Goal: Transaction & Acquisition: Purchase product/service

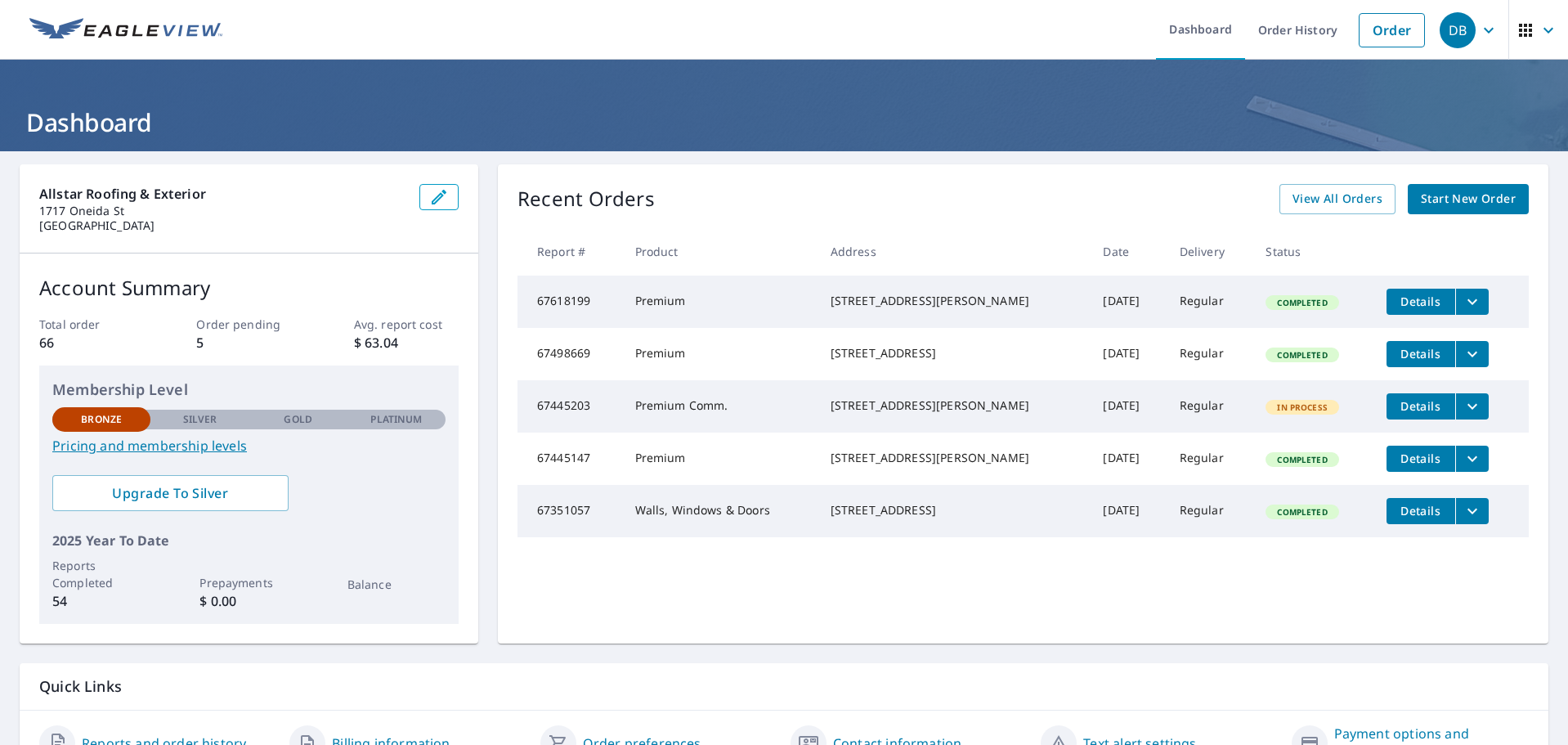
click at [1460, 205] on span "Start New Order" at bounding box center [1469, 199] width 95 height 20
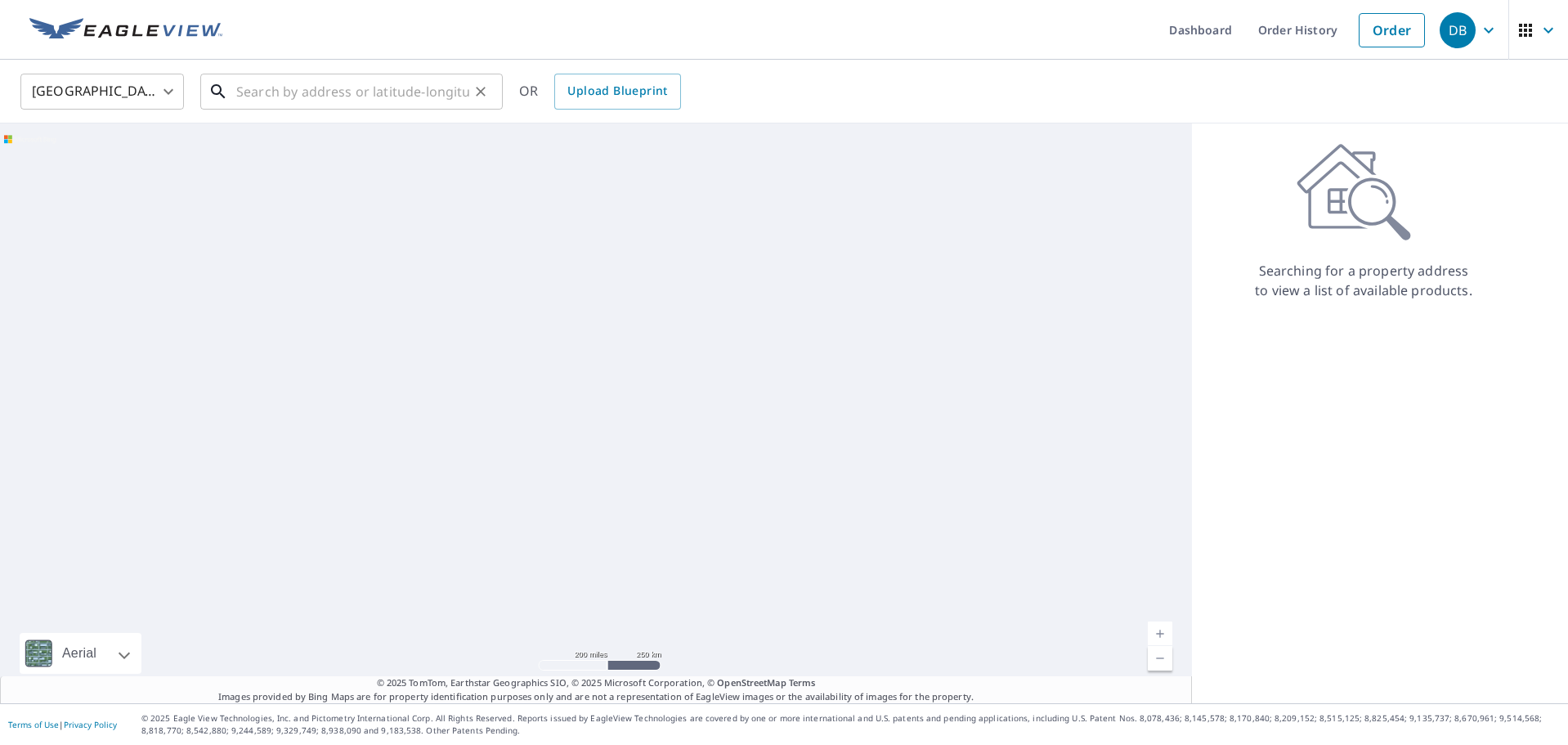
click at [344, 94] on input "text" at bounding box center [352, 91] width 233 height 46
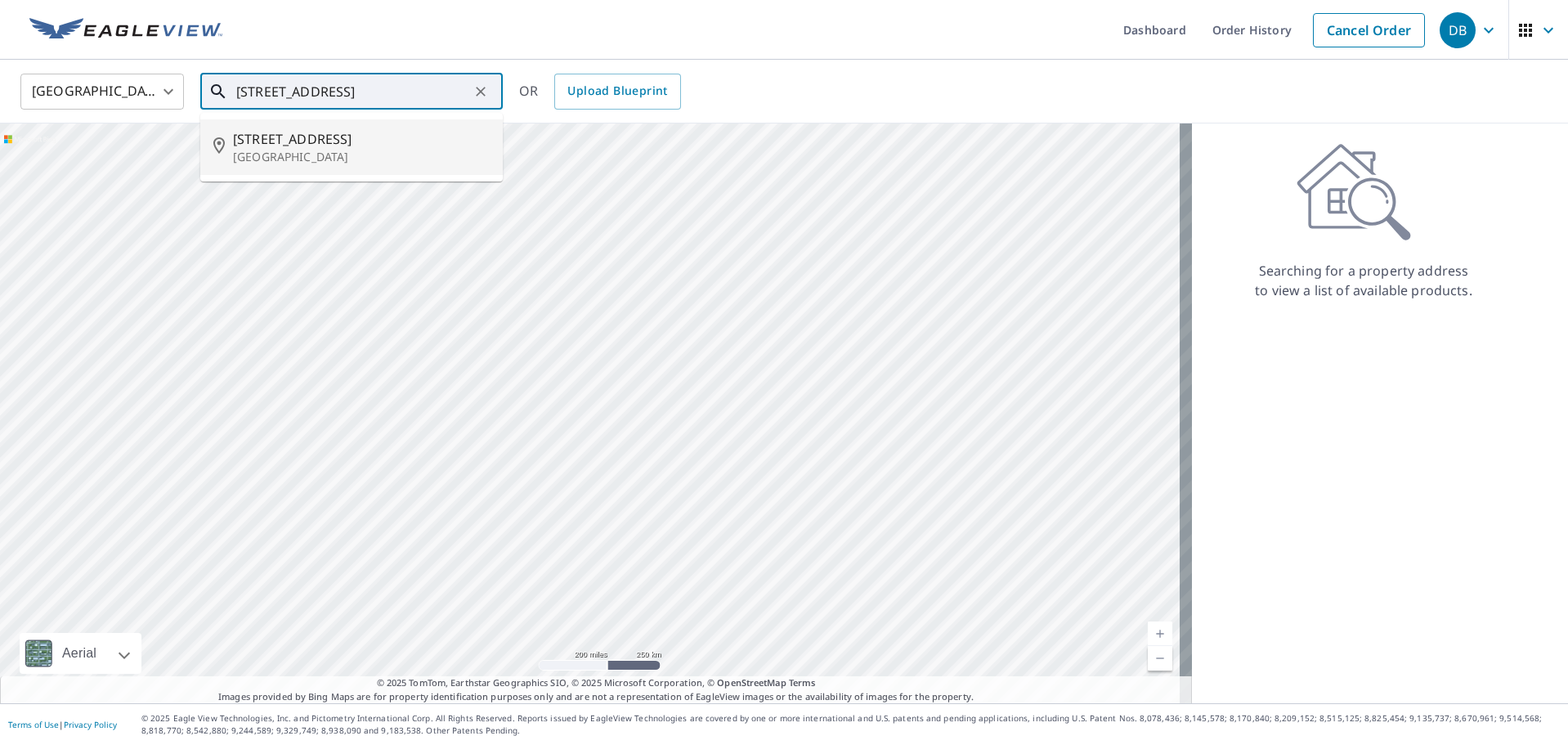
click at [336, 159] on p "[GEOGRAPHIC_DATA]" at bounding box center [361, 157] width 257 height 17
type input "[STREET_ADDRESS]"
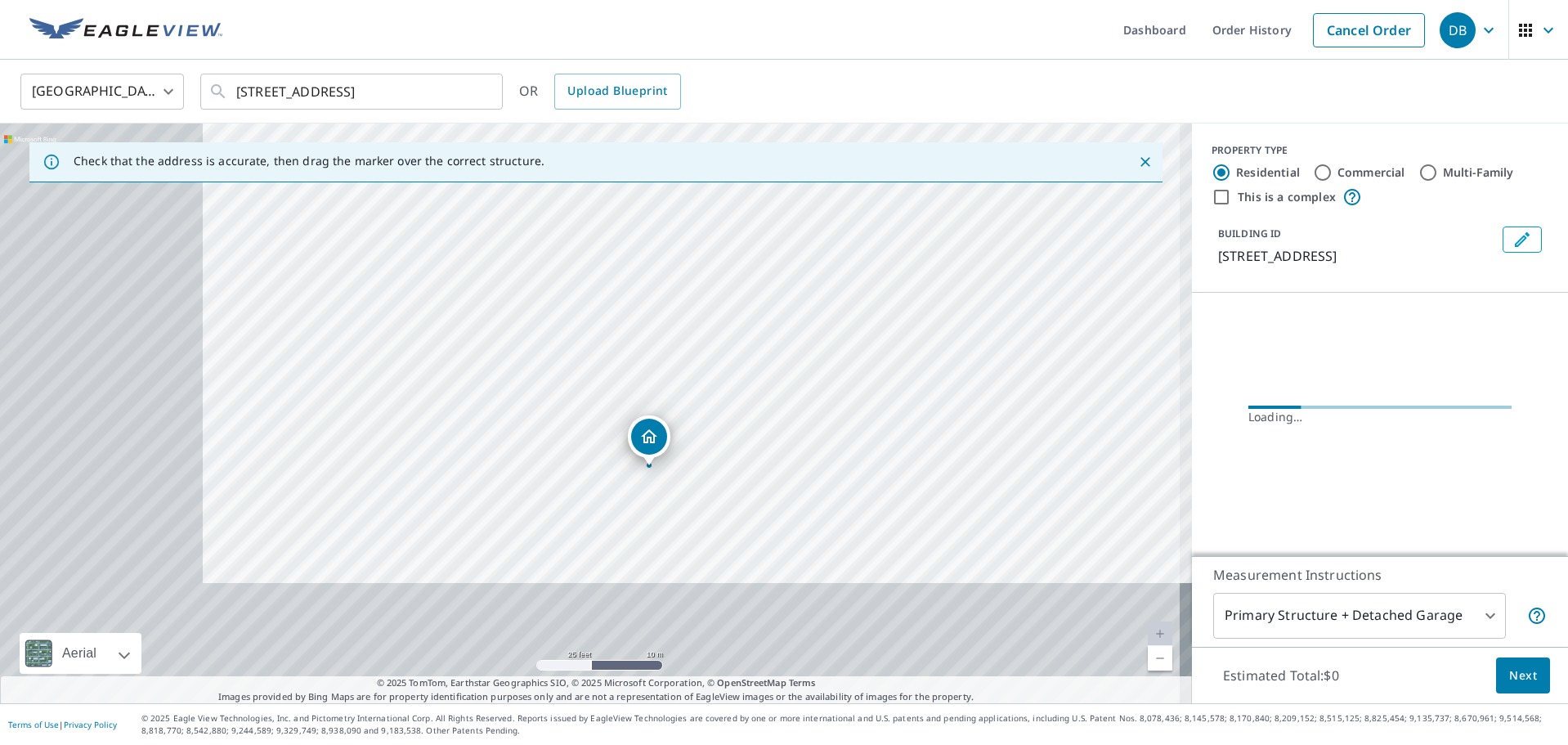
drag, startPoint x: 493, startPoint y: 489, endPoint x: 915, endPoint y: 224, distance: 498.3
click at [910, 234] on div "[STREET_ADDRESS]" at bounding box center [596, 413] width 1192 height 580
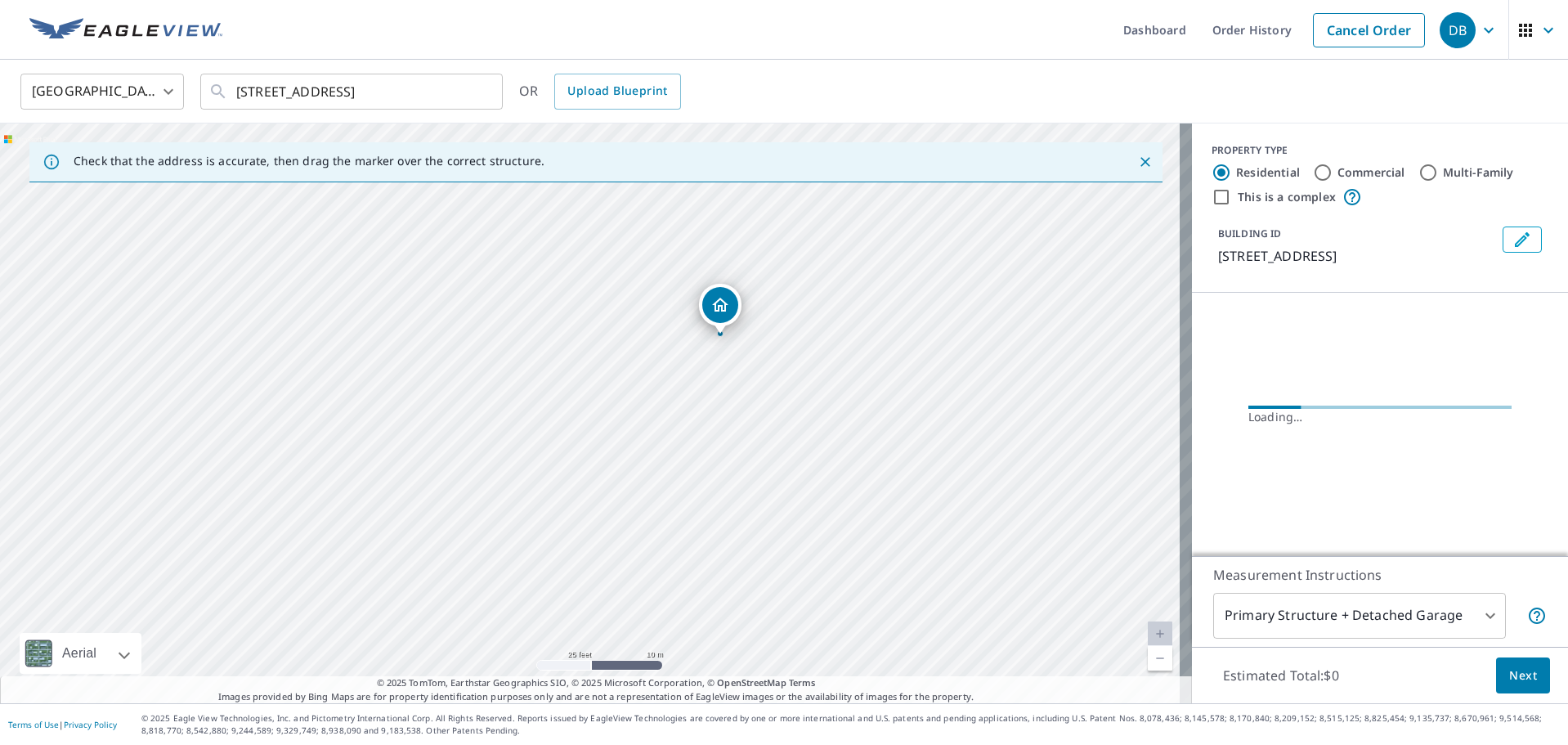
drag, startPoint x: 883, startPoint y: 389, endPoint x: 870, endPoint y: 295, distance: 94.9
click at [870, 295] on div "[STREET_ADDRESS]" at bounding box center [596, 413] width 1192 height 580
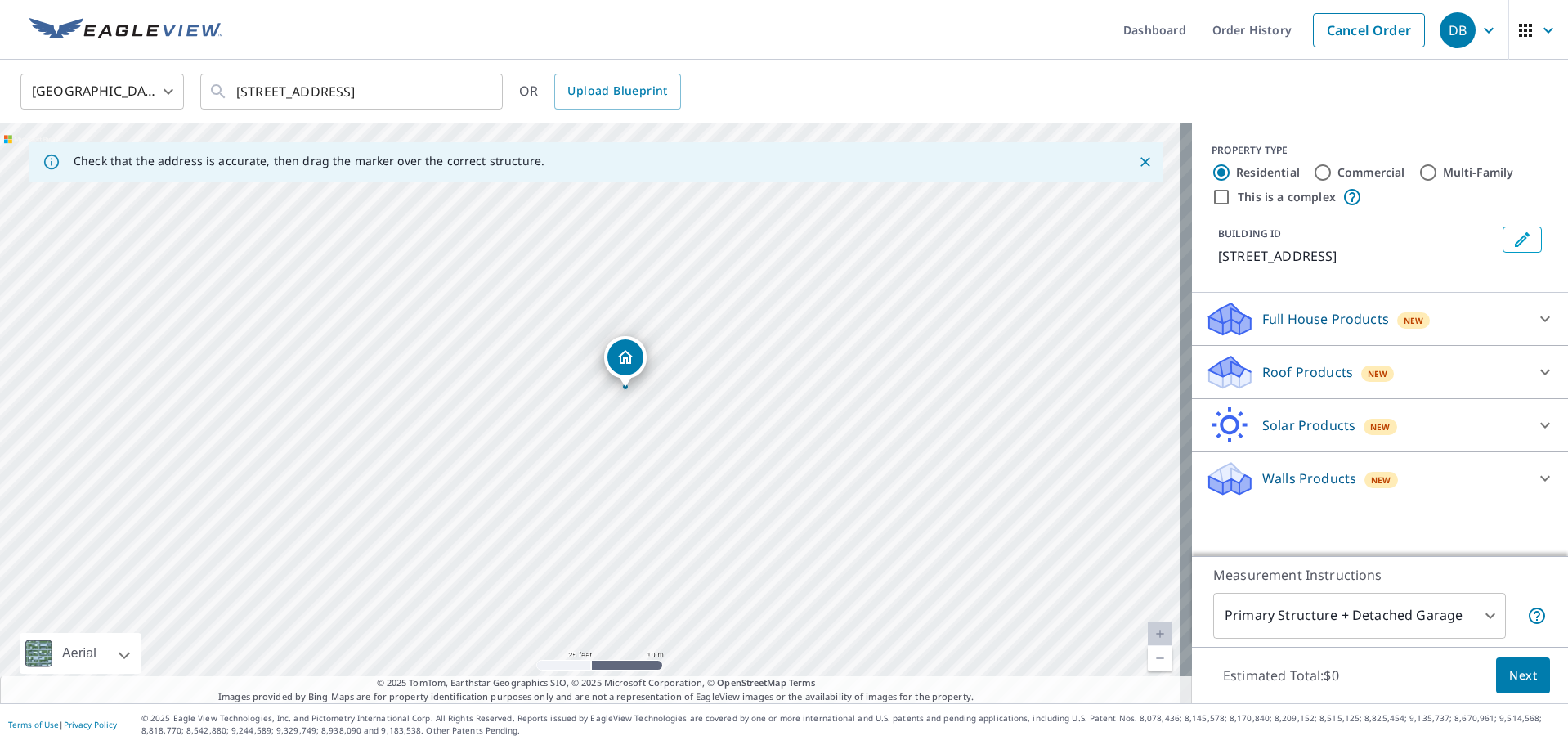
drag, startPoint x: 550, startPoint y: 446, endPoint x: 598, endPoint y: 430, distance: 50.6
click at [598, 430] on div "[STREET_ADDRESS]" at bounding box center [596, 413] width 1192 height 580
drag, startPoint x: 622, startPoint y: 360, endPoint x: 299, endPoint y: 358, distance: 323.0
click at [1388, 363] on div "Roof Products New" at bounding box center [1365, 372] width 320 height 38
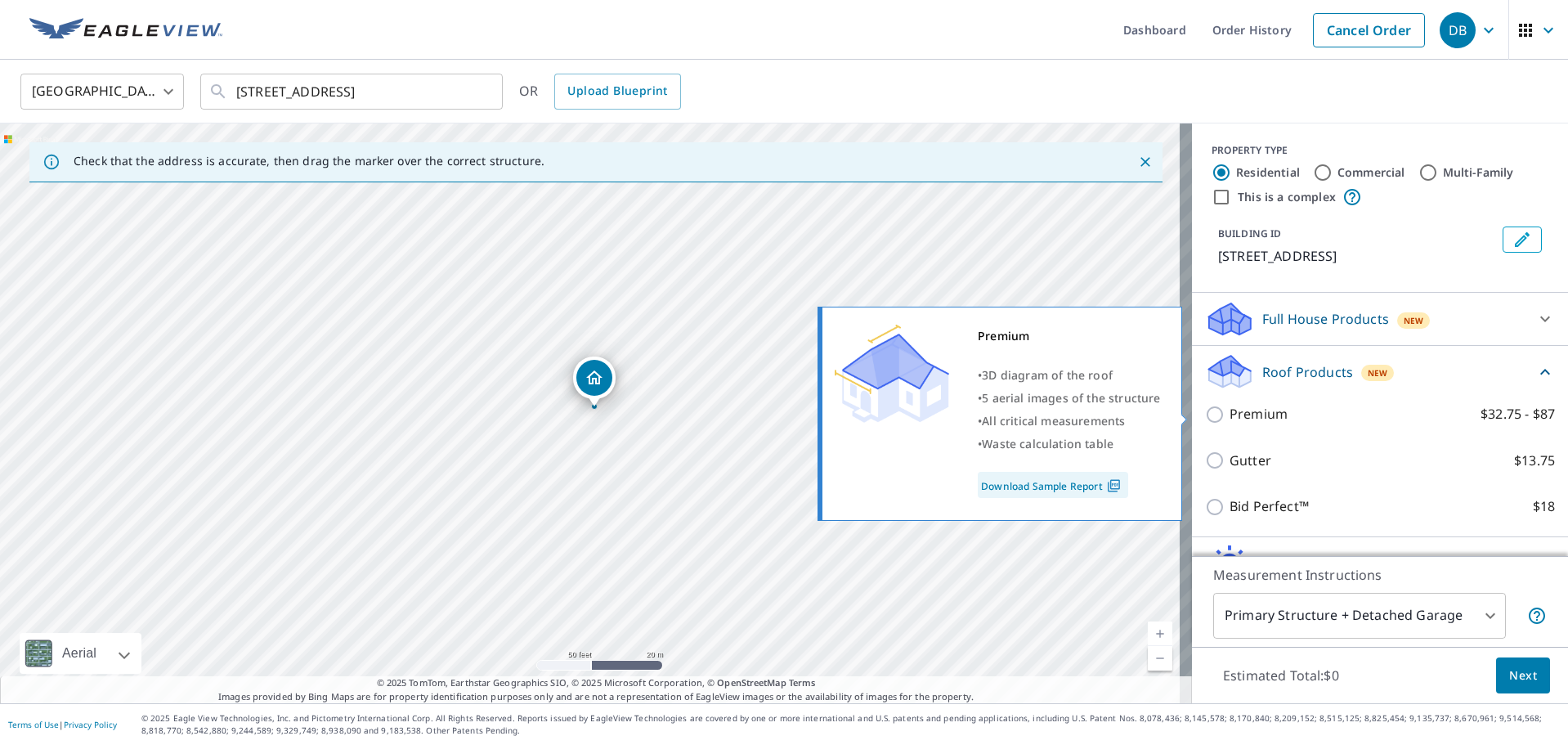
click at [1251, 413] on p "Premium" at bounding box center [1259, 414] width 58 height 20
click at [1230, 413] on input "Premium $32.75 - $87" at bounding box center [1217, 415] width 24 height 20
checkbox input "true"
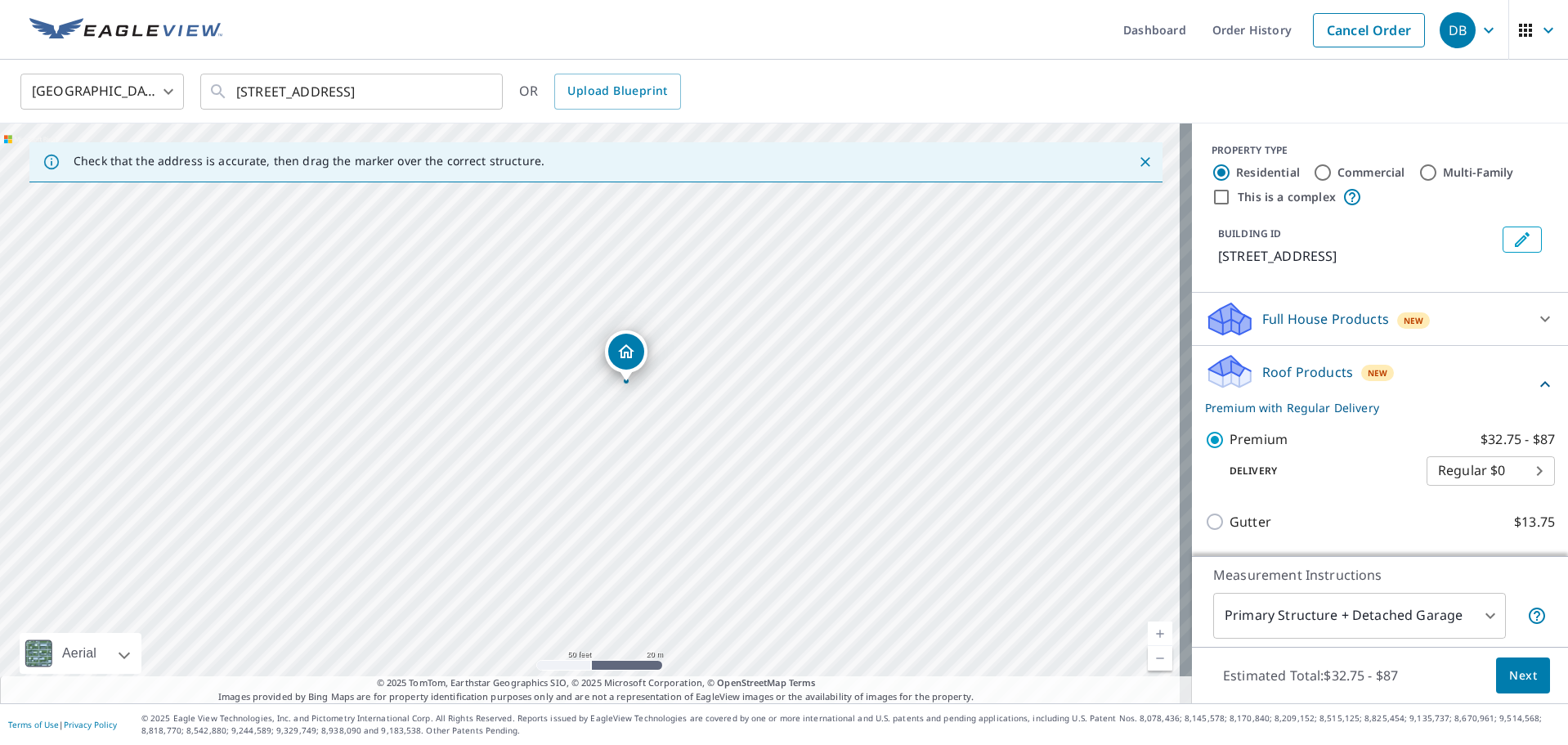
drag, startPoint x: 709, startPoint y: 508, endPoint x: 721, endPoint y: 454, distance: 55.3
click at [721, 454] on div "[STREET_ADDRESS]" at bounding box center [596, 413] width 1192 height 580
drag, startPoint x: 606, startPoint y: 297, endPoint x: 620, endPoint y: 298, distance: 14.0
drag, startPoint x: 497, startPoint y: 458, endPoint x: 658, endPoint y: 397, distance: 172.2
click at [658, 397] on div "[STREET_ADDRESS]" at bounding box center [596, 413] width 1192 height 580
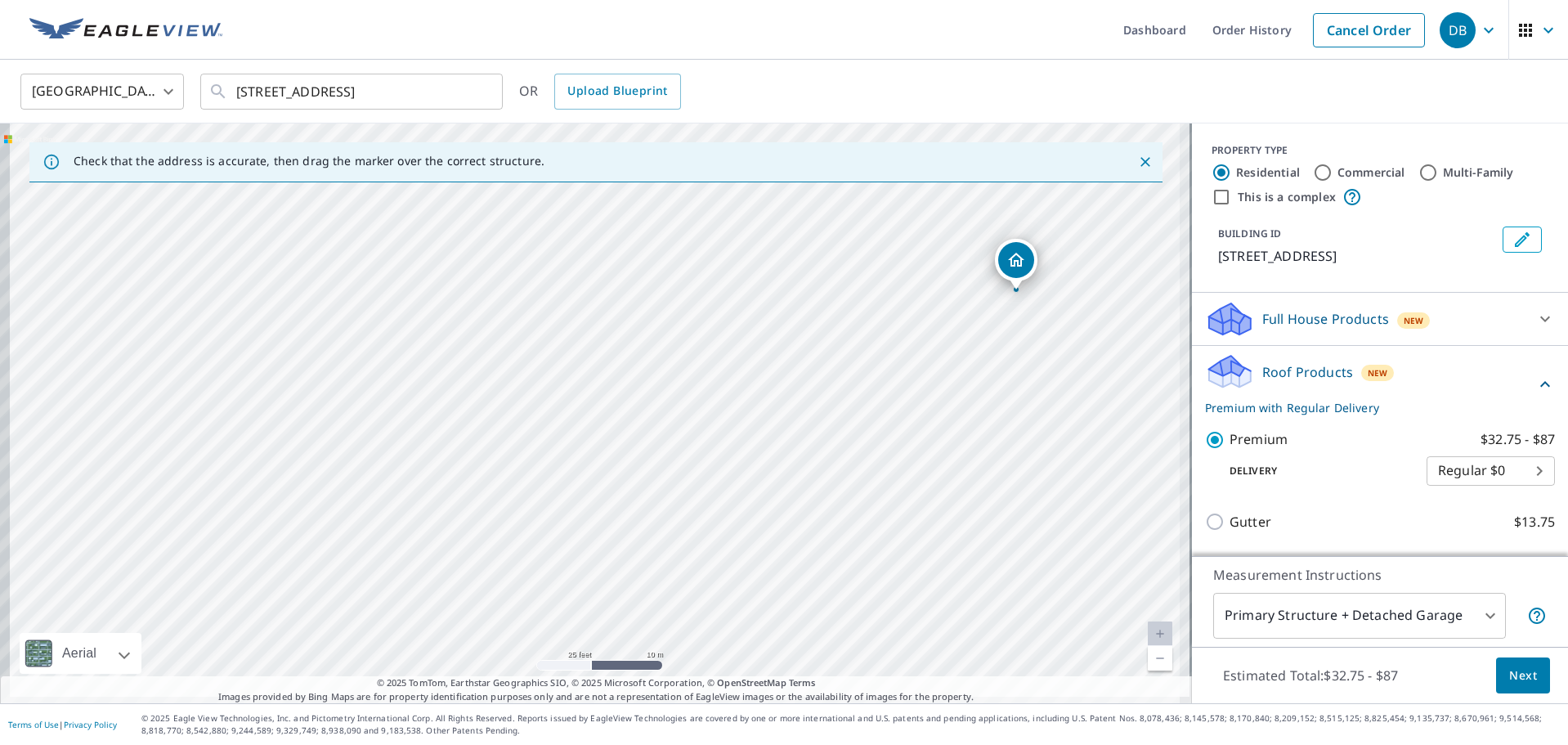
drag, startPoint x: 552, startPoint y: 388, endPoint x: 613, endPoint y: 351, distance: 71.3
click at [613, 351] on div "[STREET_ADDRESS]" at bounding box center [596, 413] width 1192 height 580
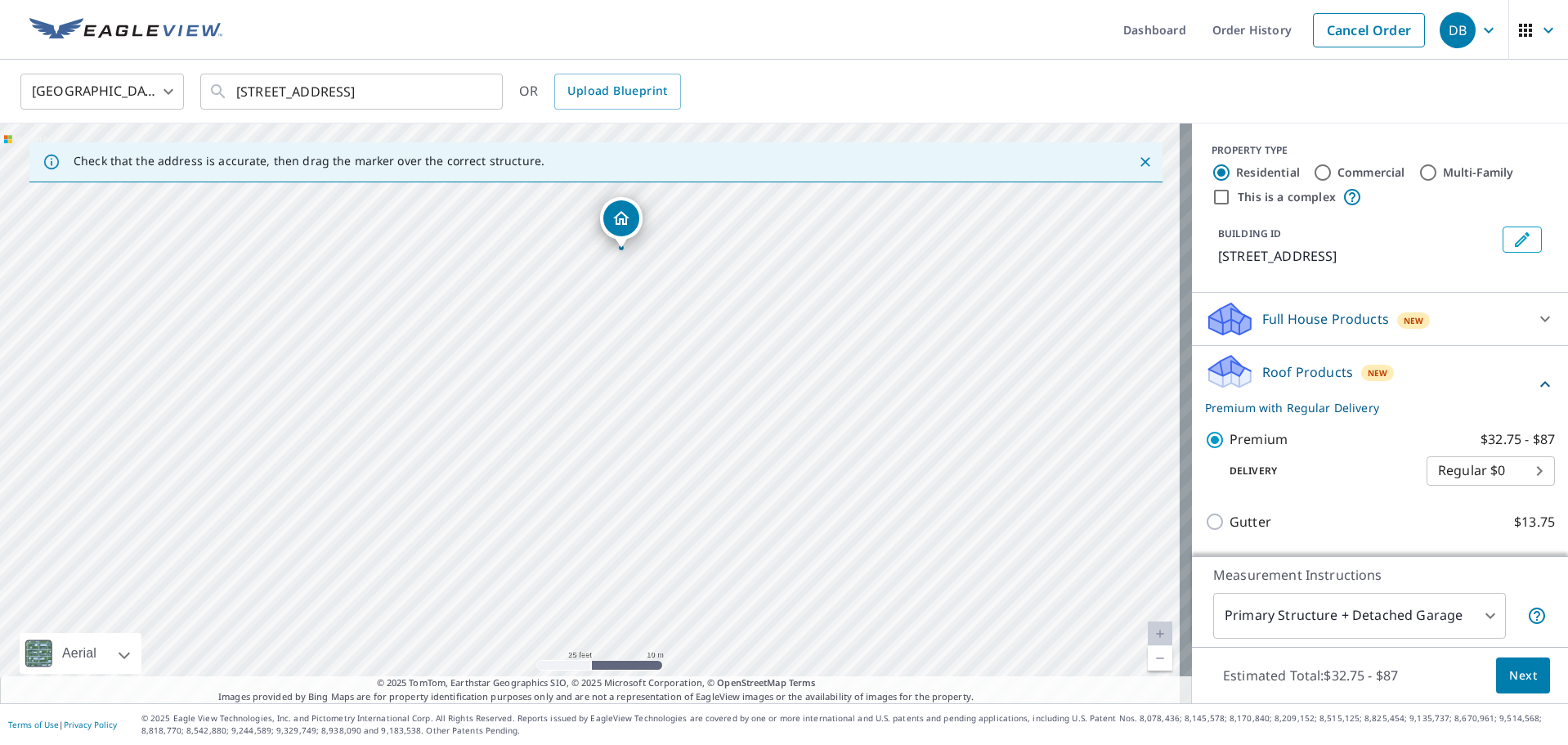
drag, startPoint x: 1001, startPoint y: 349, endPoint x: 649, endPoint y: 316, distance: 353.5
click at [649, 316] on div "[STREET_ADDRESS]" at bounding box center [596, 413] width 1192 height 580
drag, startPoint x: 932, startPoint y: 344, endPoint x: 928, endPoint y: 395, distance: 51.2
click at [928, 395] on div "[STREET_ADDRESS]" at bounding box center [596, 413] width 1192 height 580
click at [1369, 32] on link "Cancel Order" at bounding box center [1369, 30] width 112 height 34
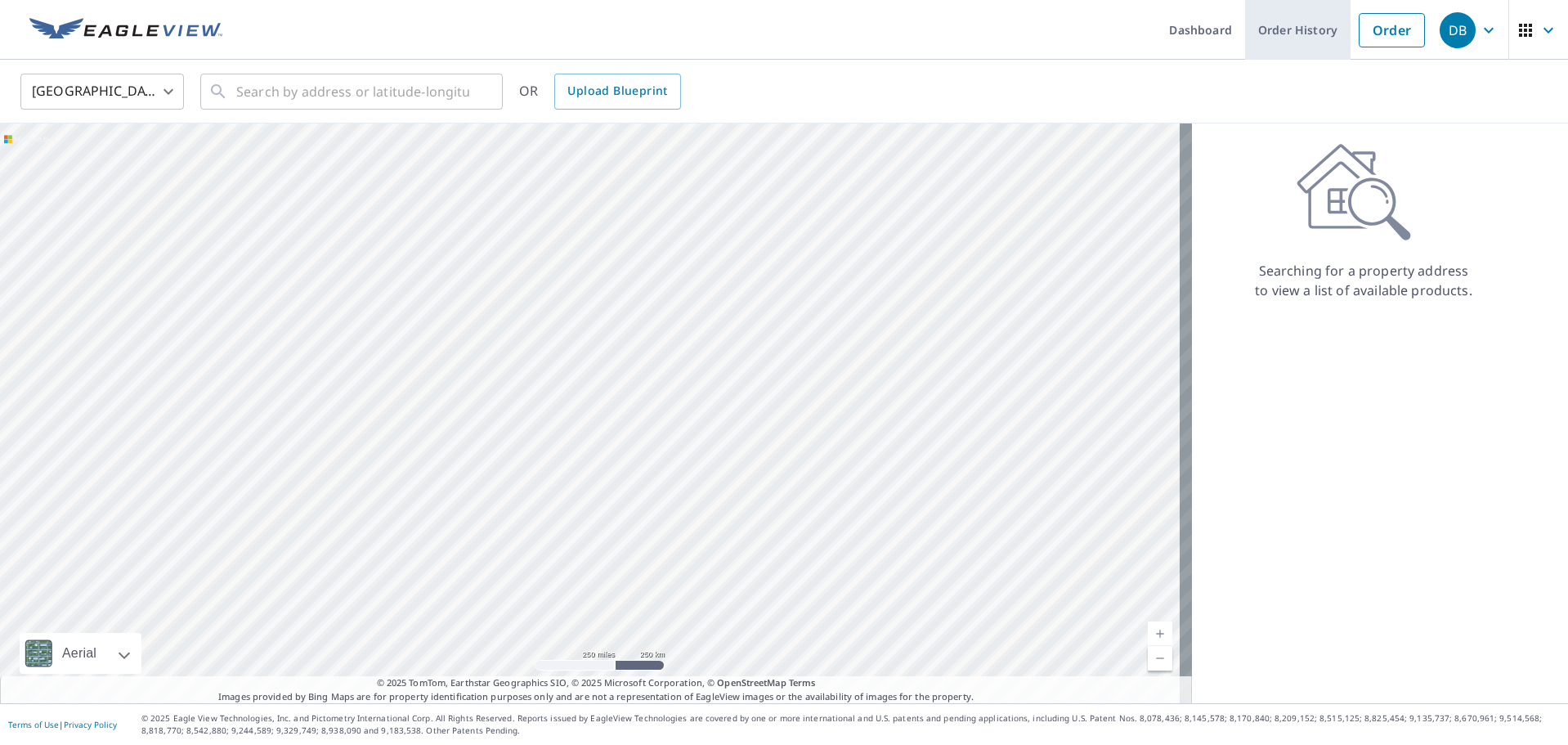
click at [1313, 37] on link "Order History" at bounding box center [1298, 30] width 105 height 60
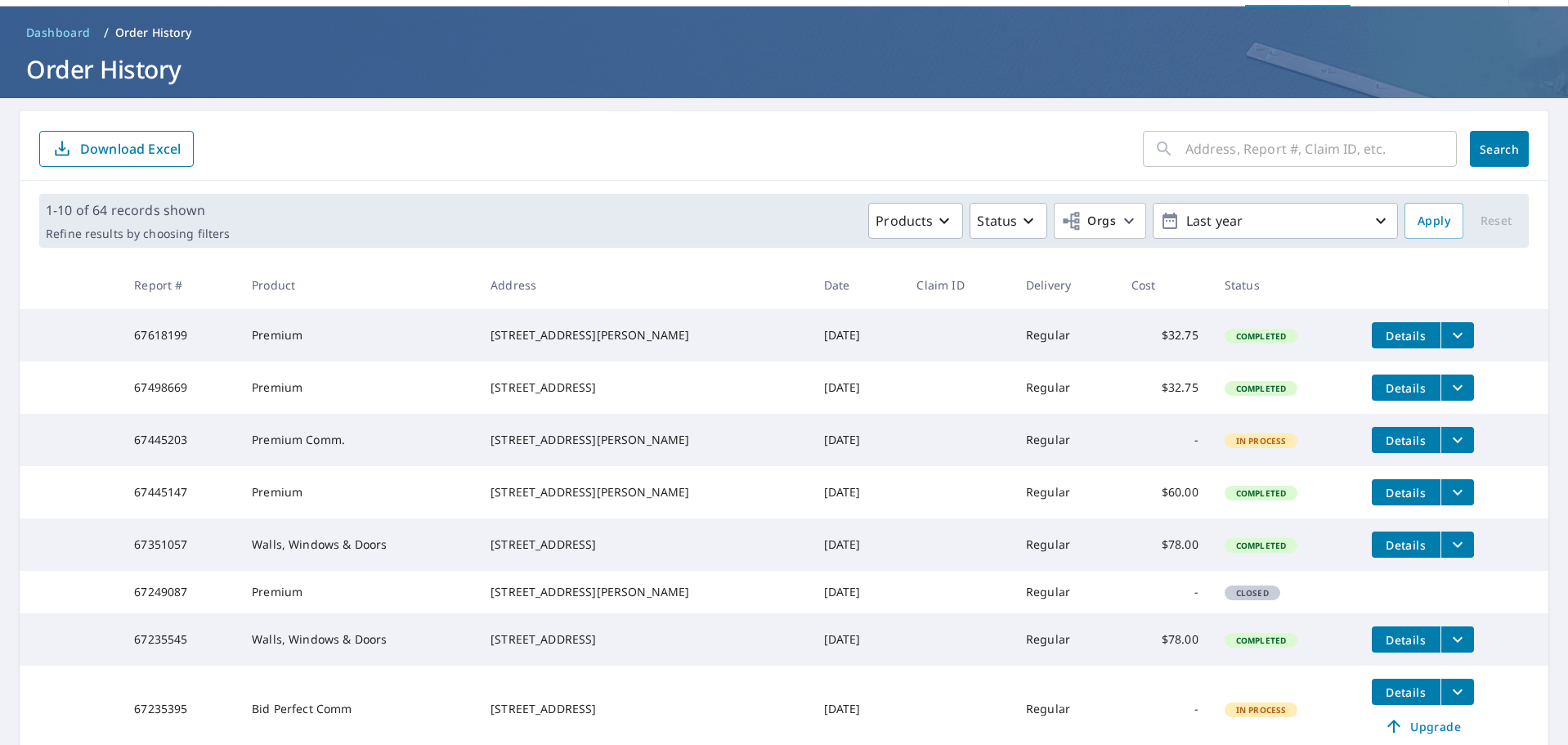
scroll to position [82, 0]
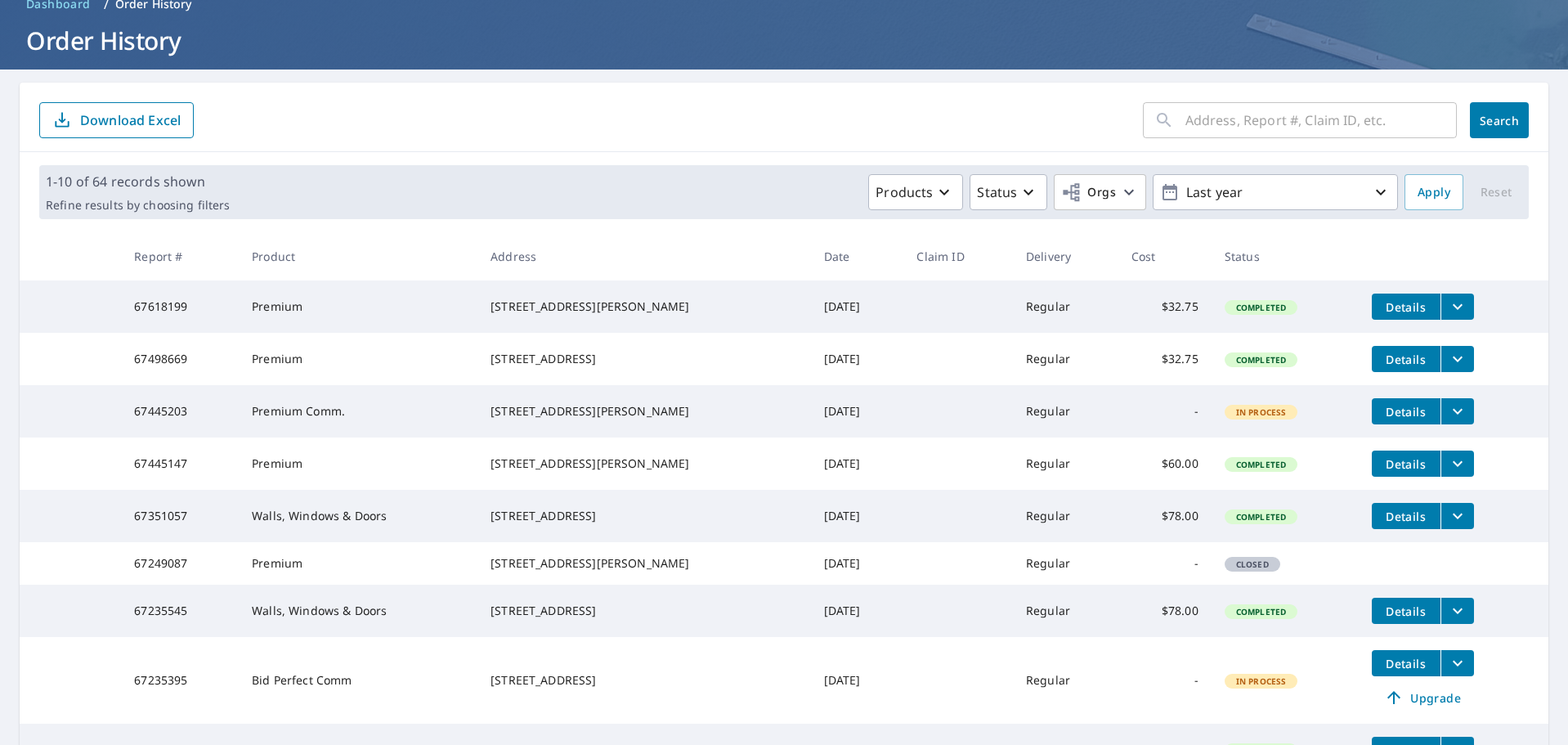
click at [528, 363] on div "[STREET_ADDRESS]" at bounding box center [644, 359] width 307 height 17
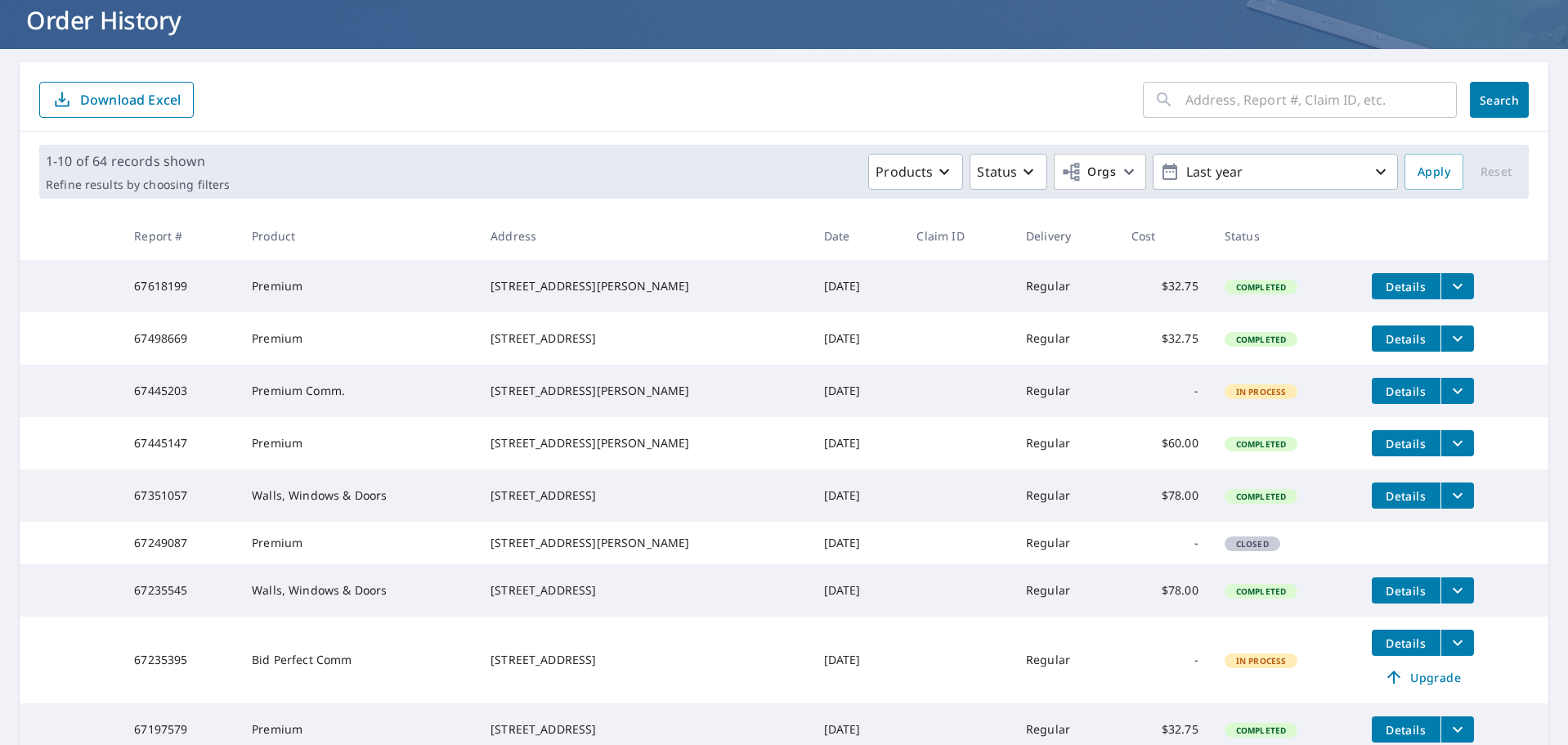
scroll to position [0, 0]
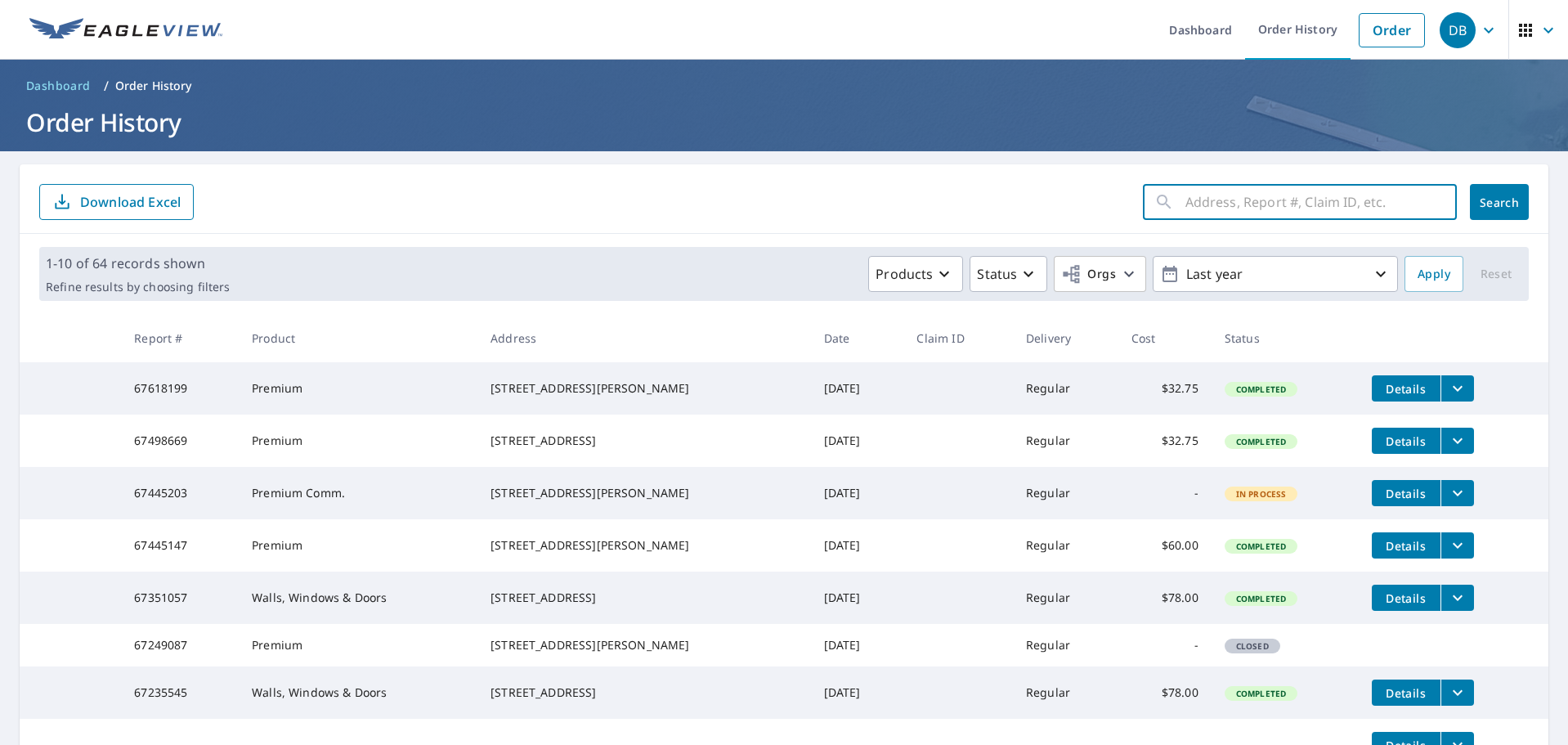
click at [1213, 214] on input "text" at bounding box center [1321, 202] width 271 height 46
